Goal: Find specific page/section: Find specific page/section

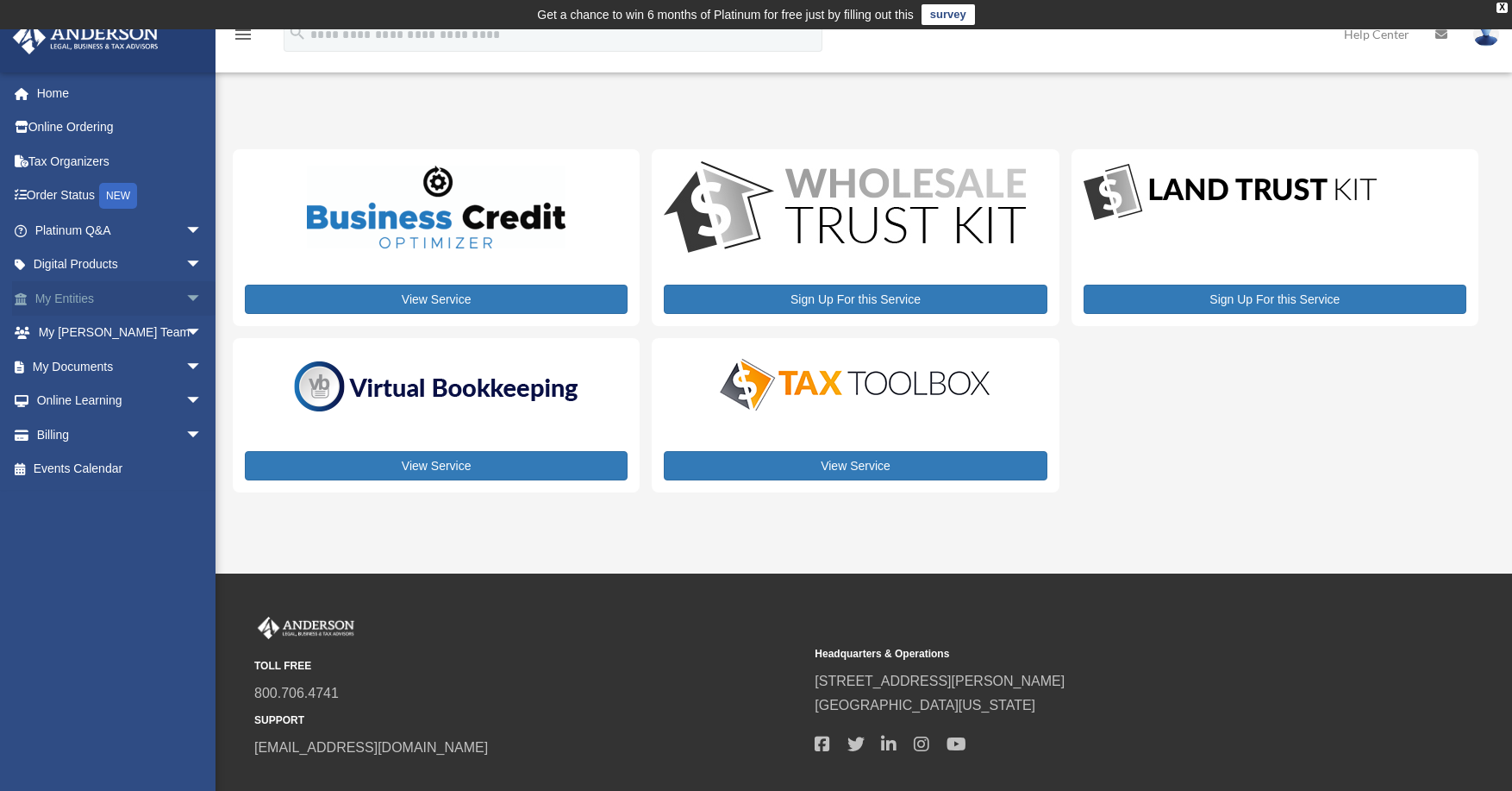
click at [73, 302] on link "My Entities arrow_drop_down" at bounding box center [120, 299] width 217 height 34
click at [185, 294] on span "arrow_drop_down" at bounding box center [202, 299] width 34 height 35
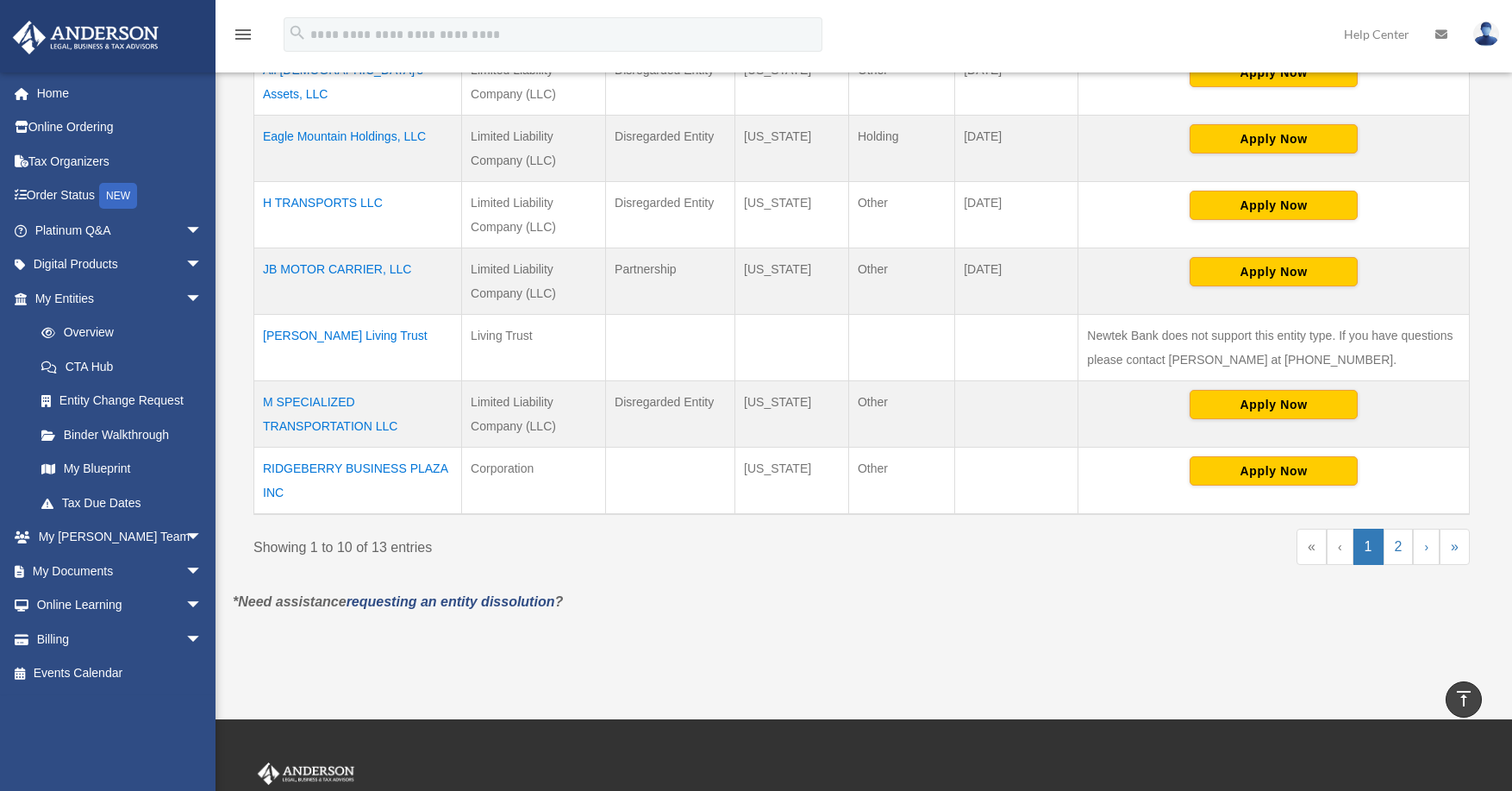
scroll to position [686, 0]
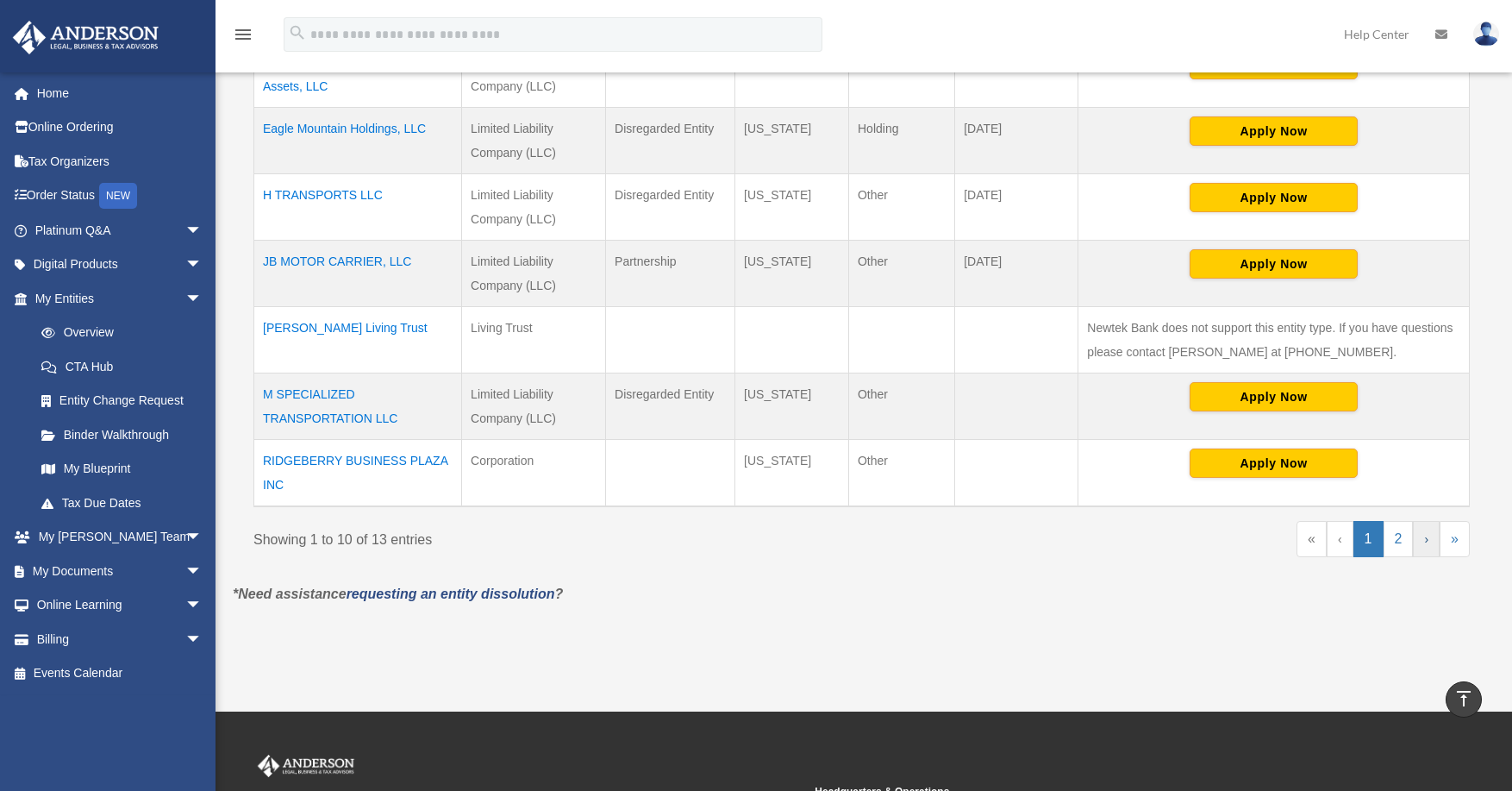
click at [1421, 545] on link "›" at bounding box center [1427, 539] width 27 height 36
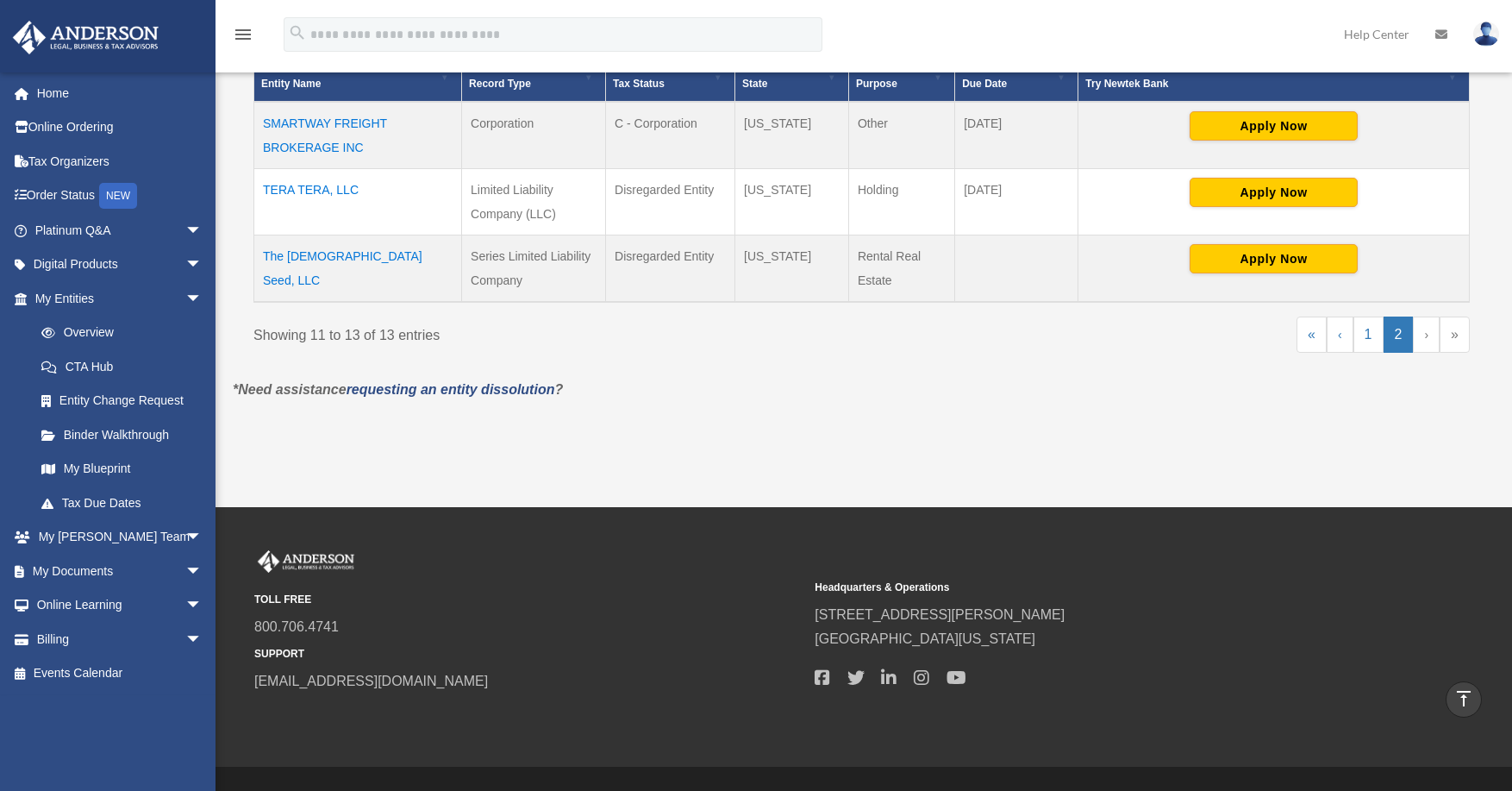
scroll to position [206, 0]
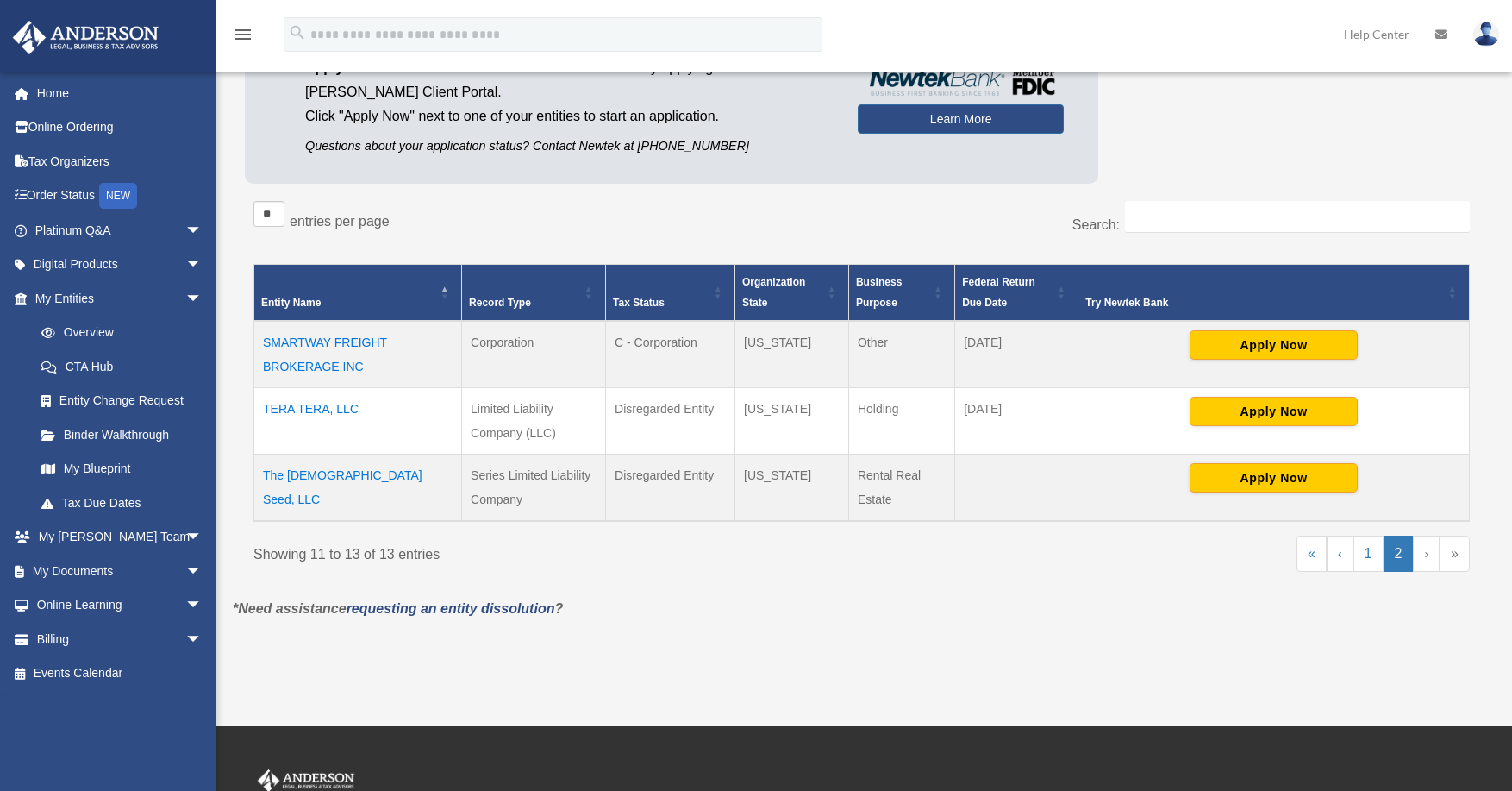
click at [327, 404] on td "TERA TERA, LLC" at bounding box center [358, 421] width 208 height 67
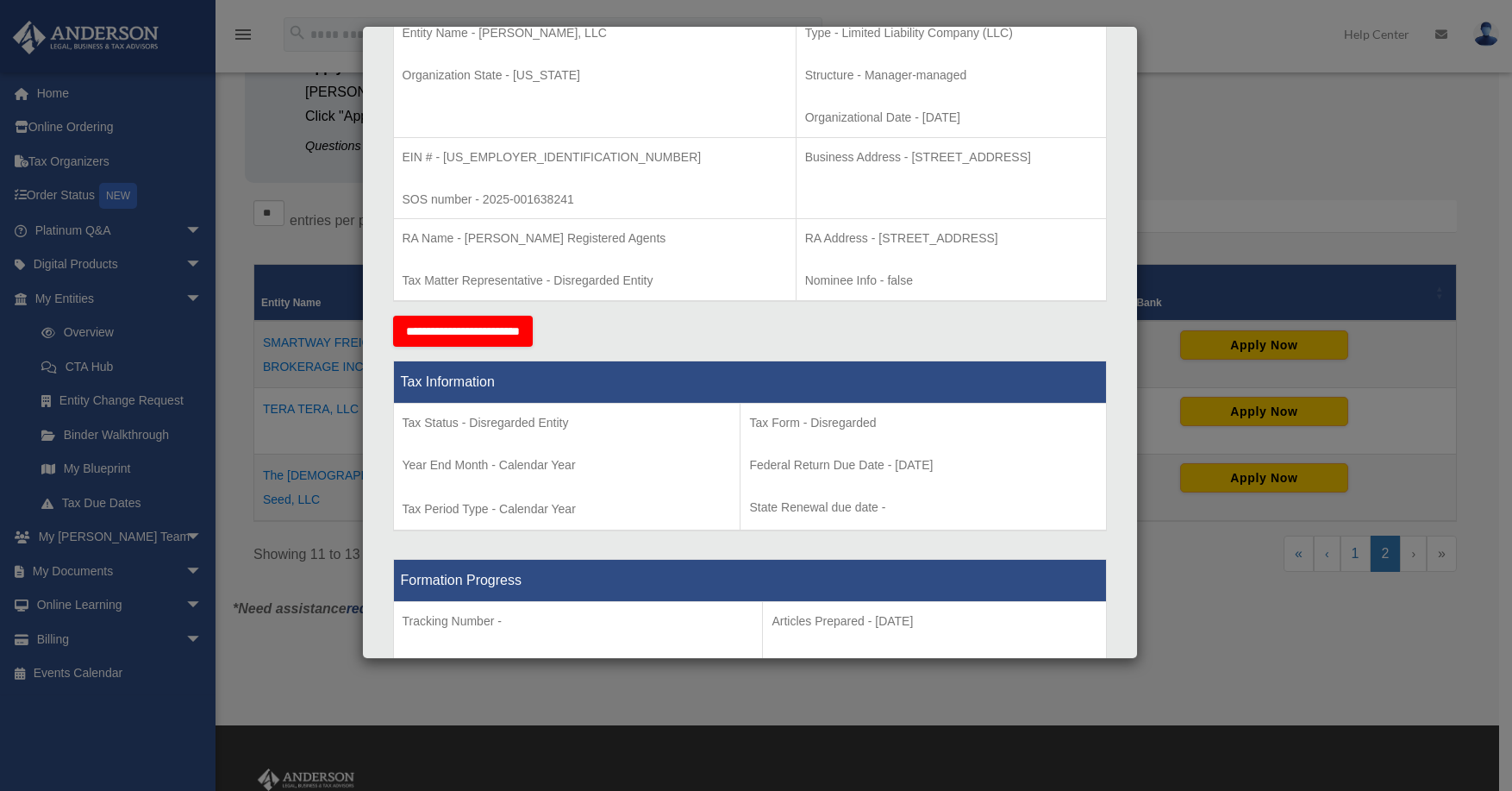
scroll to position [517, 0]
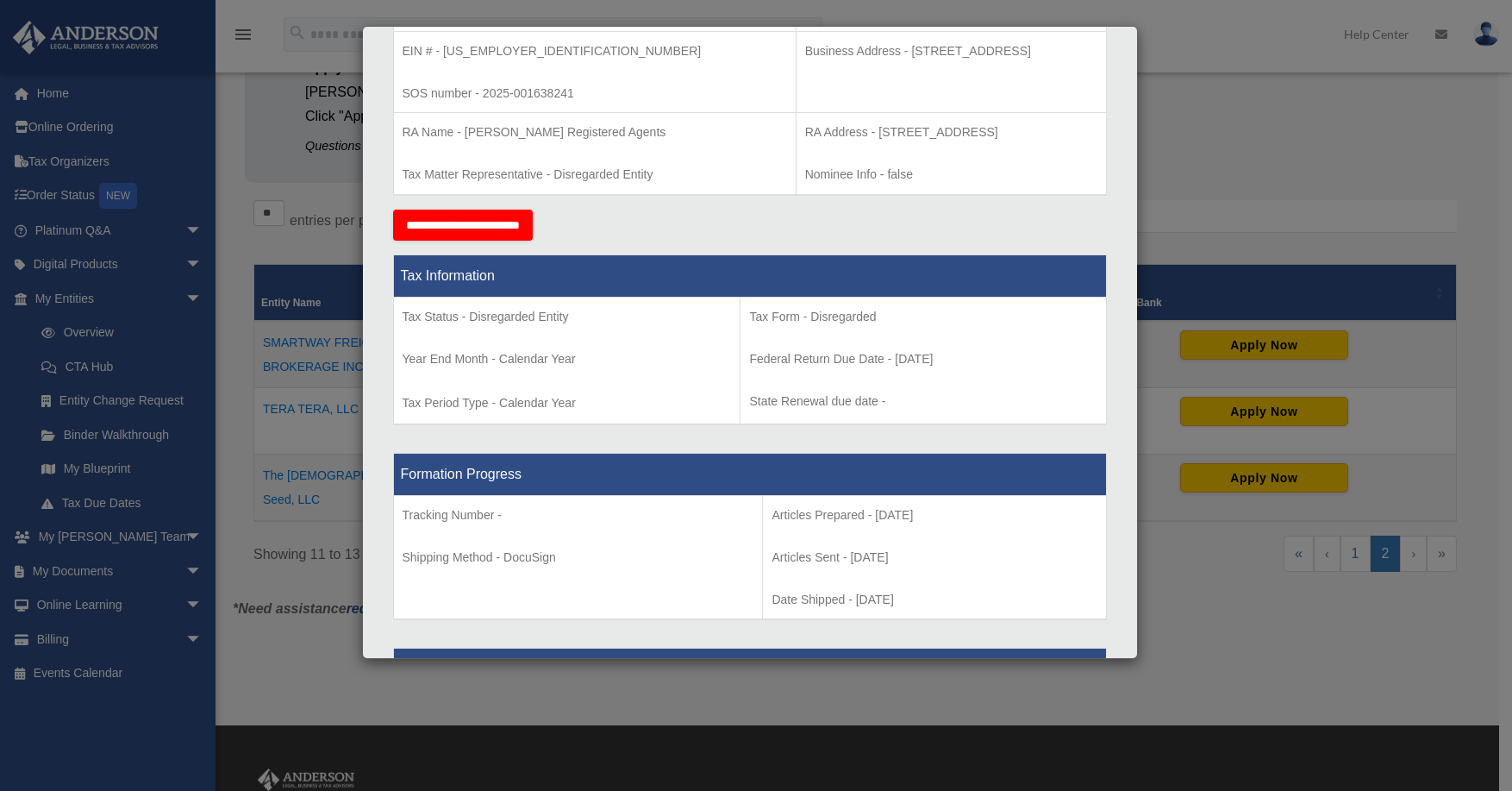
click at [1241, 135] on div "Details × Articles Sent Organizational Date" at bounding box center [756, 395] width 1512 height 791
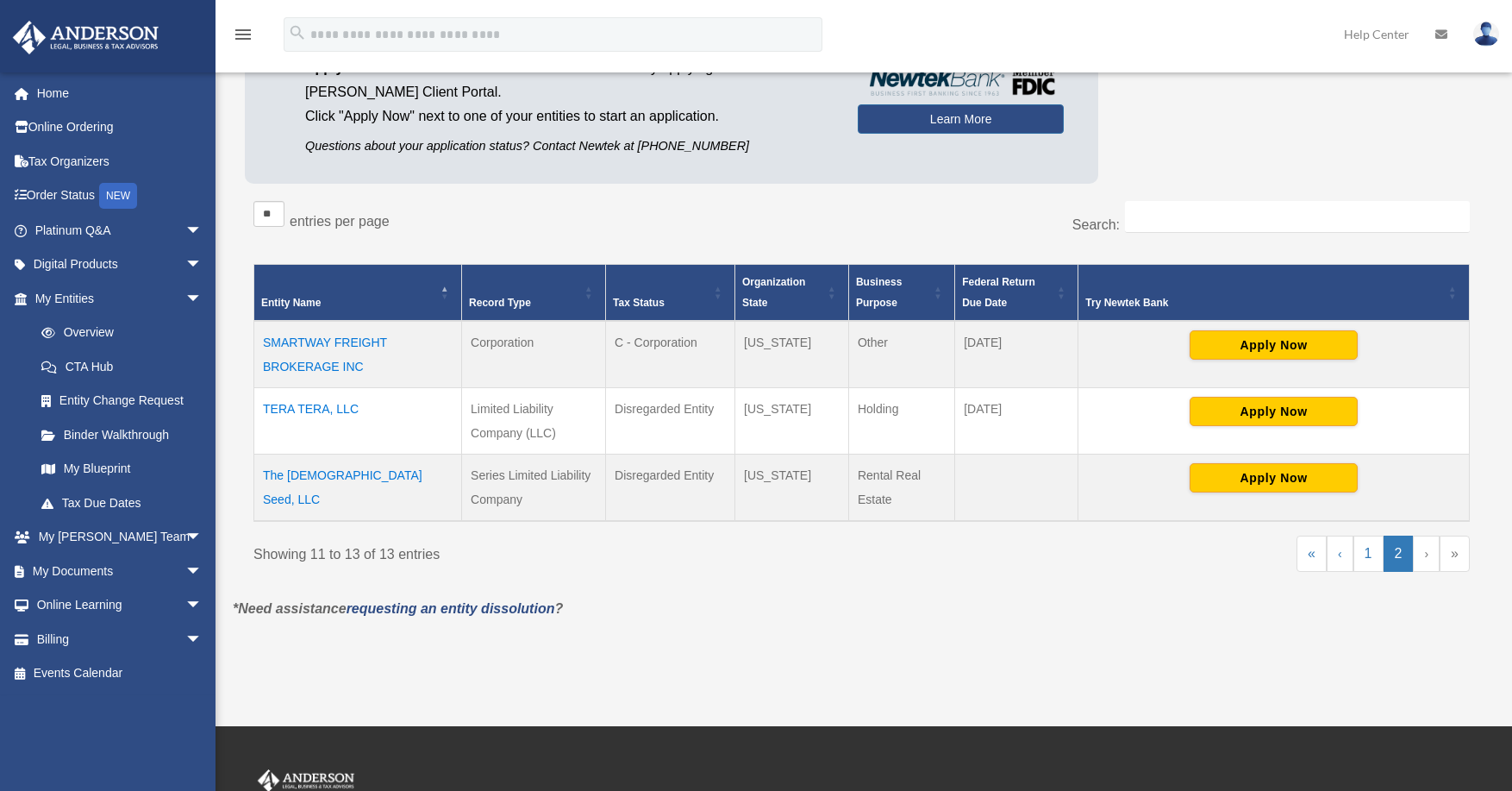
click at [326, 414] on td "TERA TERA, LLC" at bounding box center [358, 421] width 208 height 67
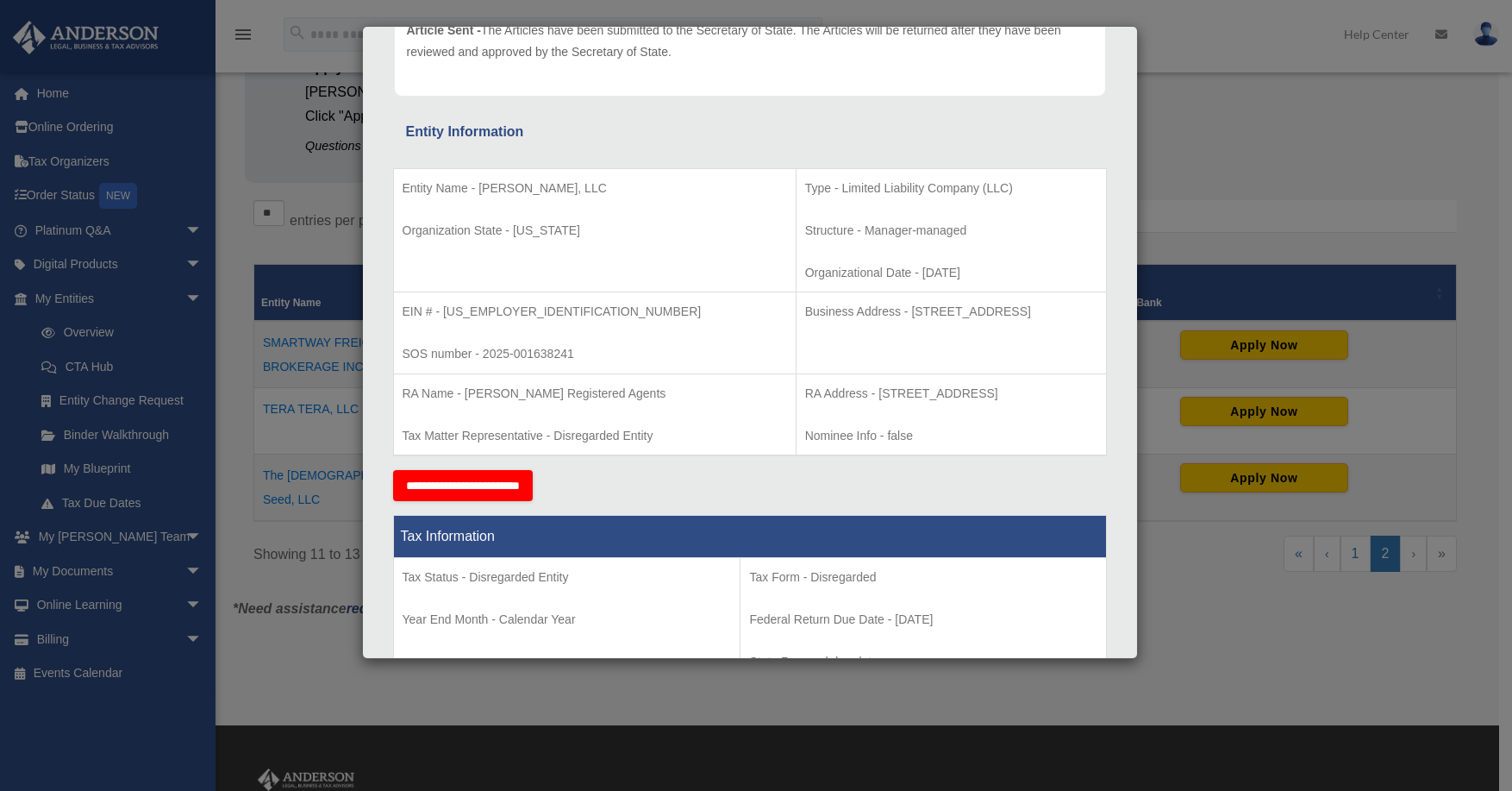
scroll to position [259, 0]
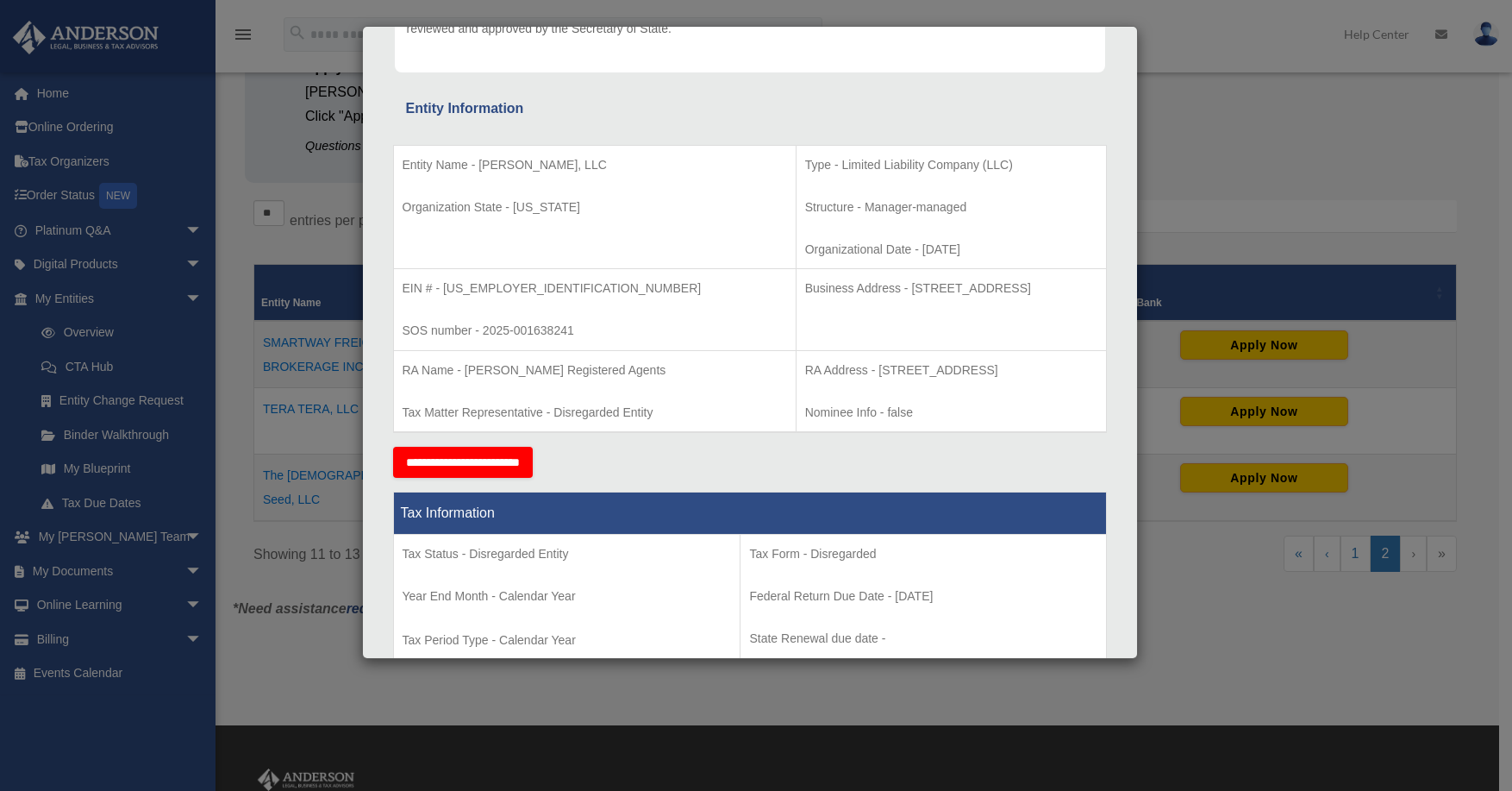
click at [510, 454] on input "**********" at bounding box center [462, 463] width 139 height 31
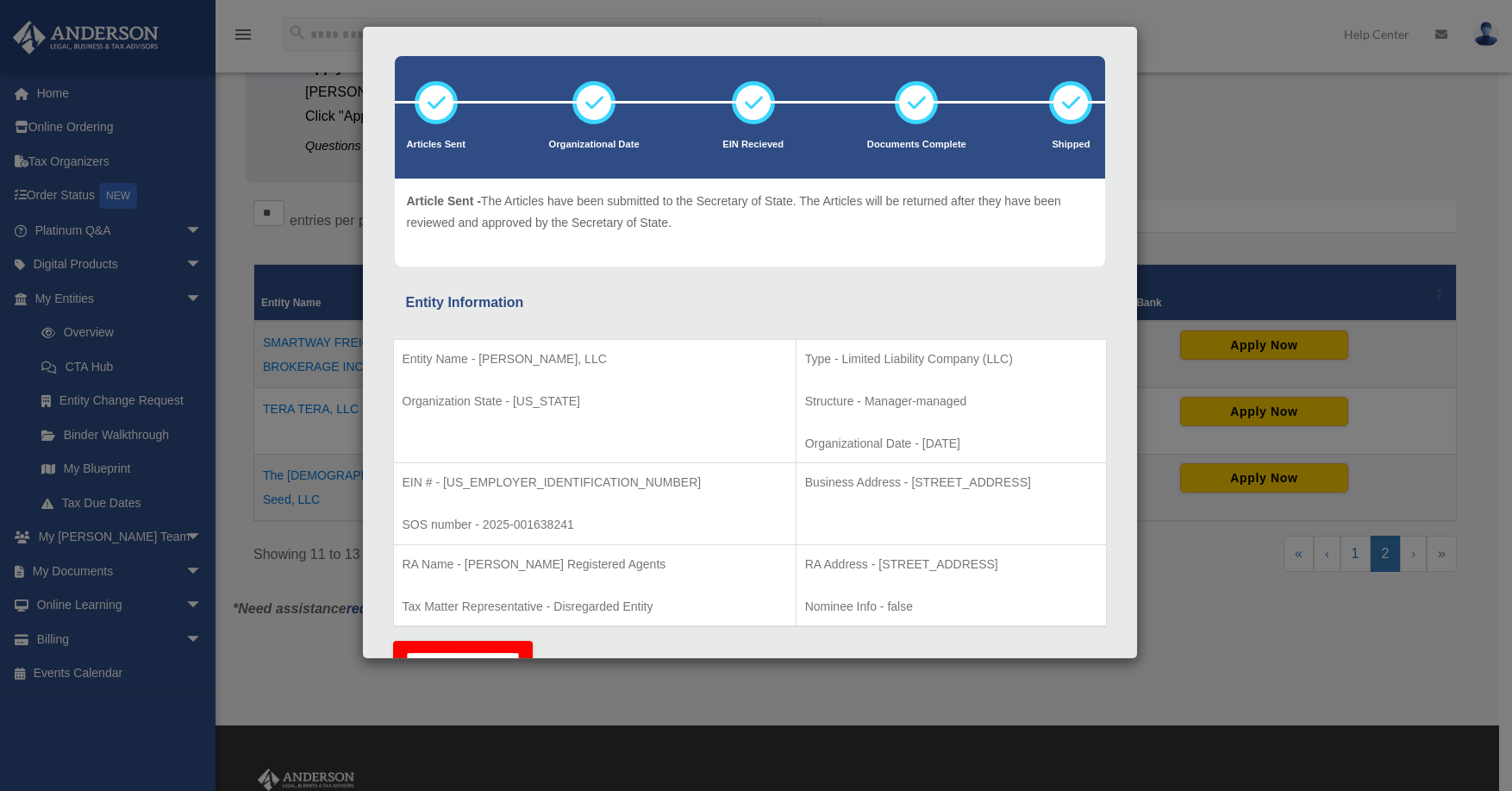
scroll to position [0, 0]
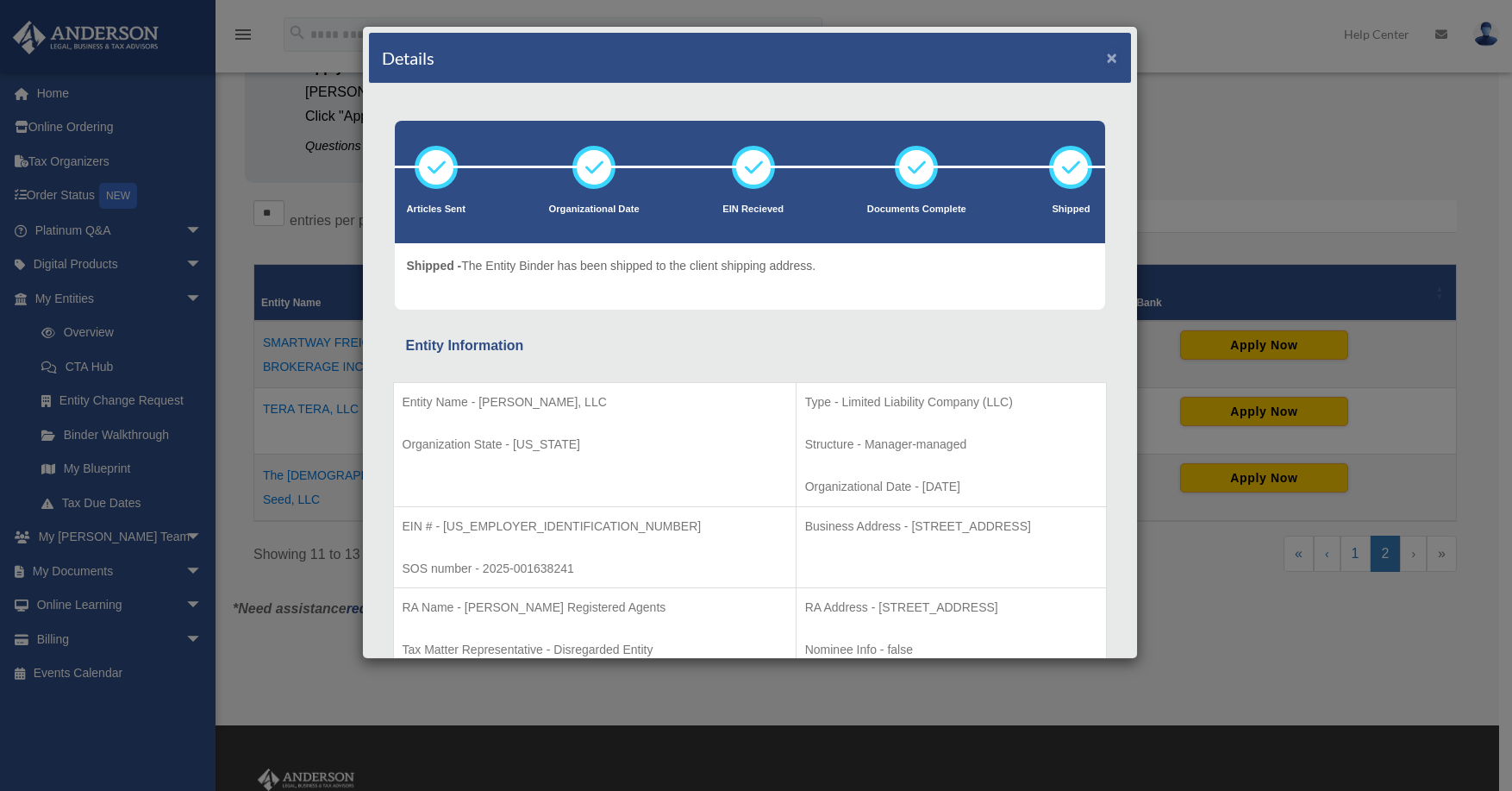
click at [1107, 58] on button "×" at bounding box center [1113, 58] width 11 height 18
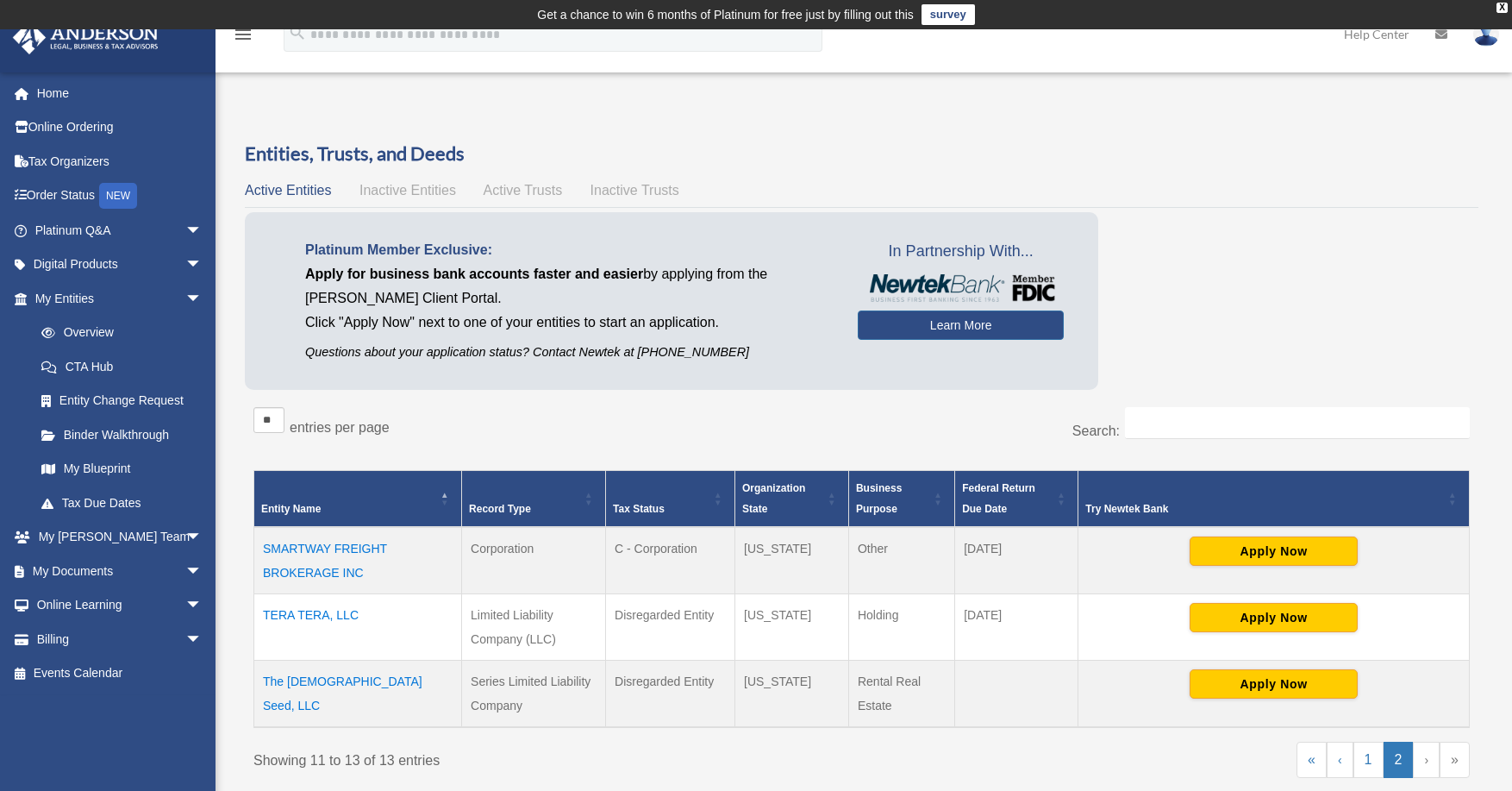
click at [353, 677] on td "The God Seed, LLC" at bounding box center [358, 694] width 208 height 67
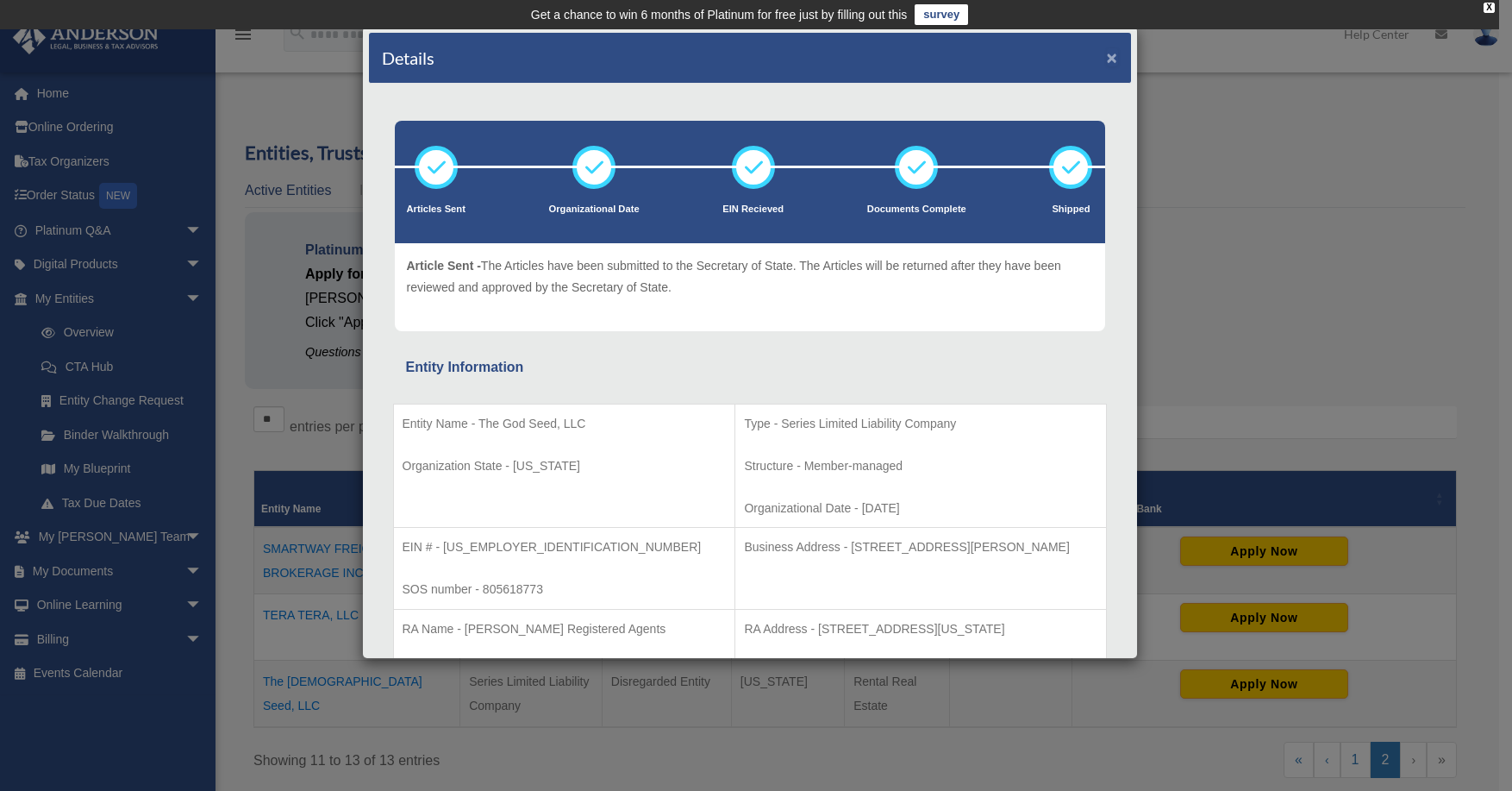
click at [1107, 56] on button "×" at bounding box center [1113, 58] width 11 height 18
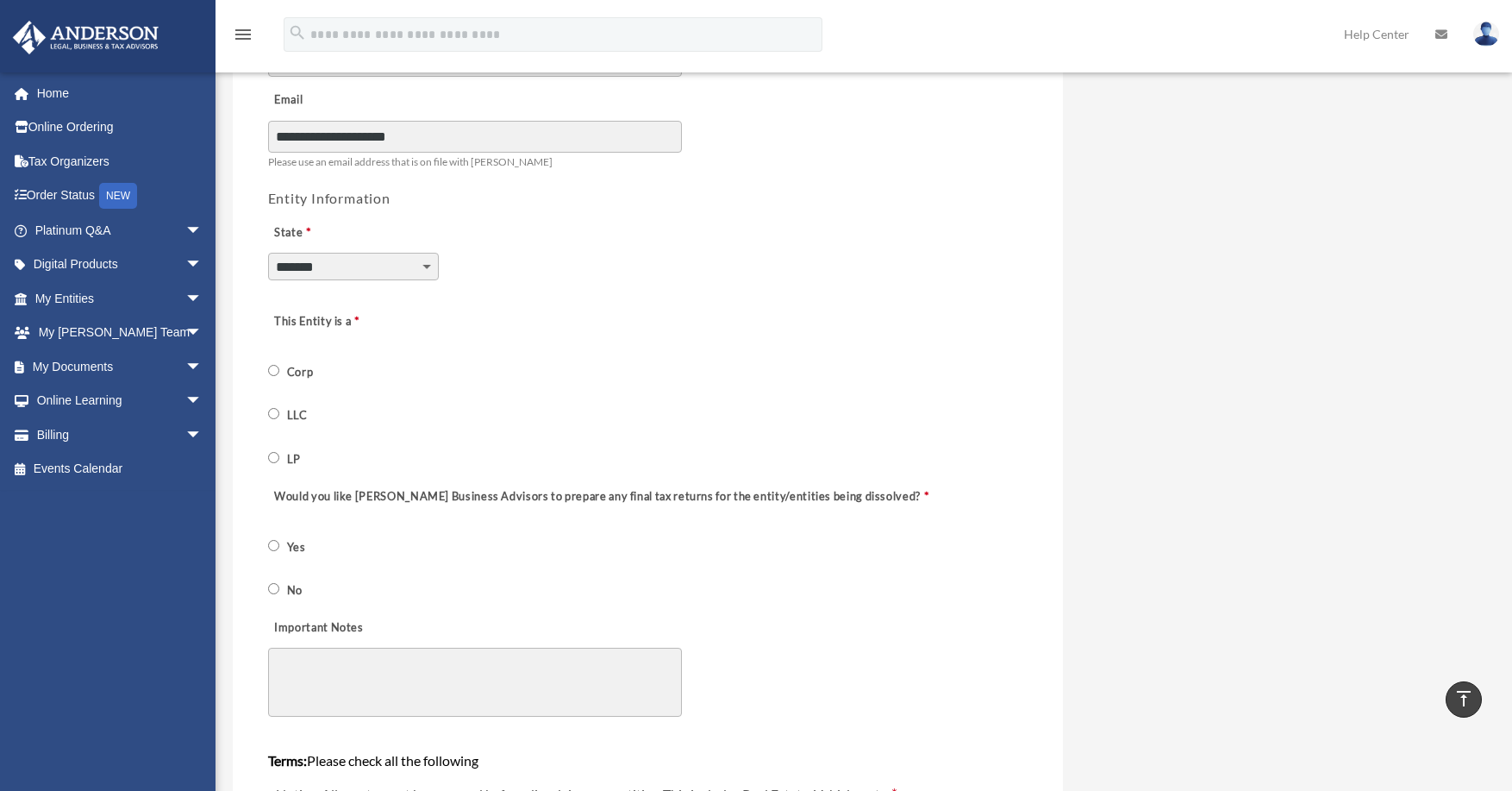
scroll to position [431, 0]
